Goal: Information Seeking & Learning: Learn about a topic

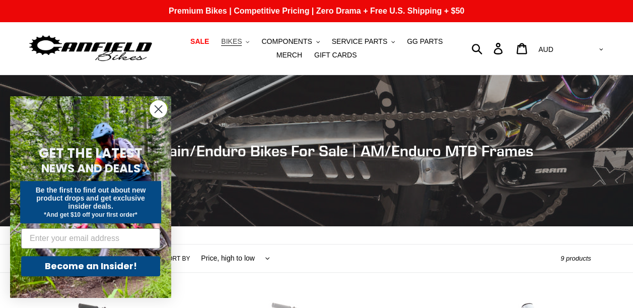
click at [228, 42] on span "BIKES" at bounding box center [231, 41] width 21 height 9
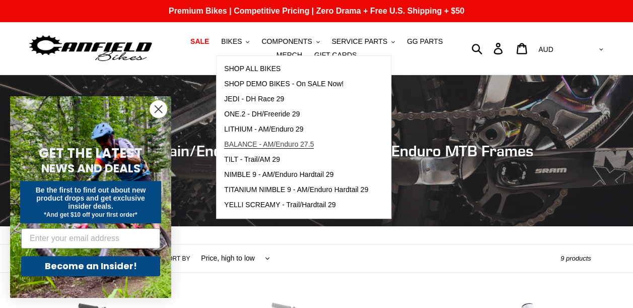
click at [264, 140] on span "BALANCE - AM/Enduro 27.5" at bounding box center [269, 144] width 90 height 9
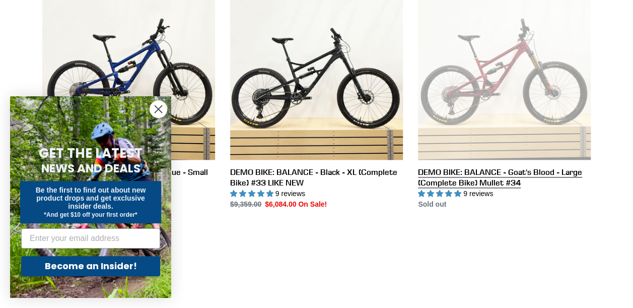
scroll to position [543, 0]
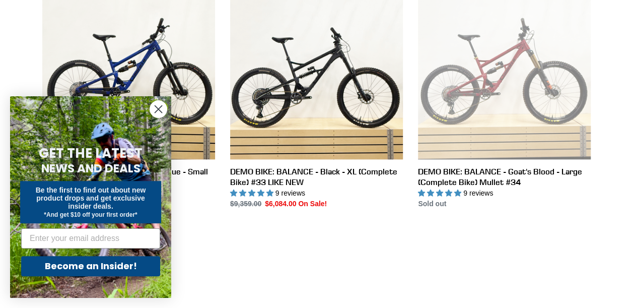
click at [157, 106] on circle "Close dialog" at bounding box center [158, 109] width 17 height 17
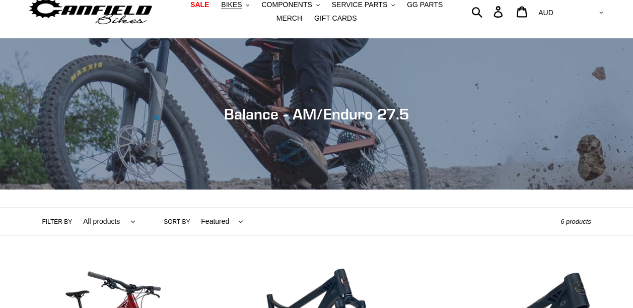
scroll to position [0, 0]
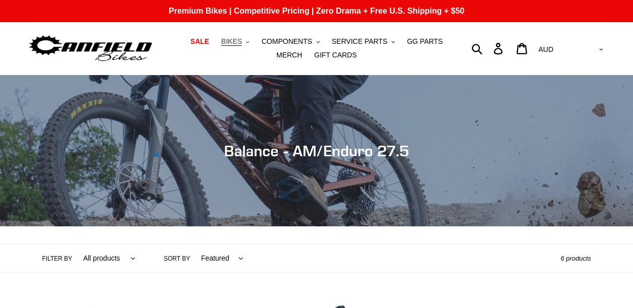
click at [230, 40] on button "BIKES .cls-1{fill:#231f20}" at bounding box center [235, 42] width 38 height 14
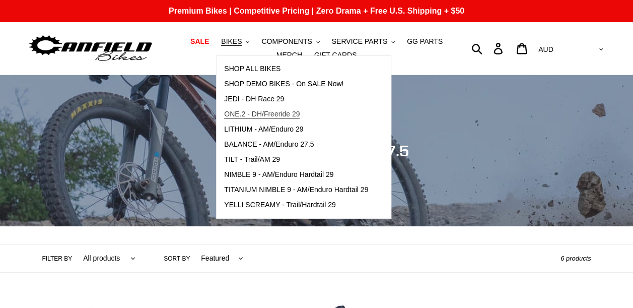
click at [261, 114] on span "ONE.2 - DH/Freeride 29" at bounding box center [262, 114] width 76 height 9
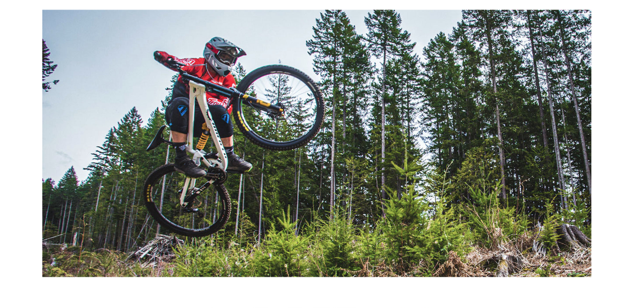
scroll to position [750, 0]
